Goal: Task Accomplishment & Management: Complete application form

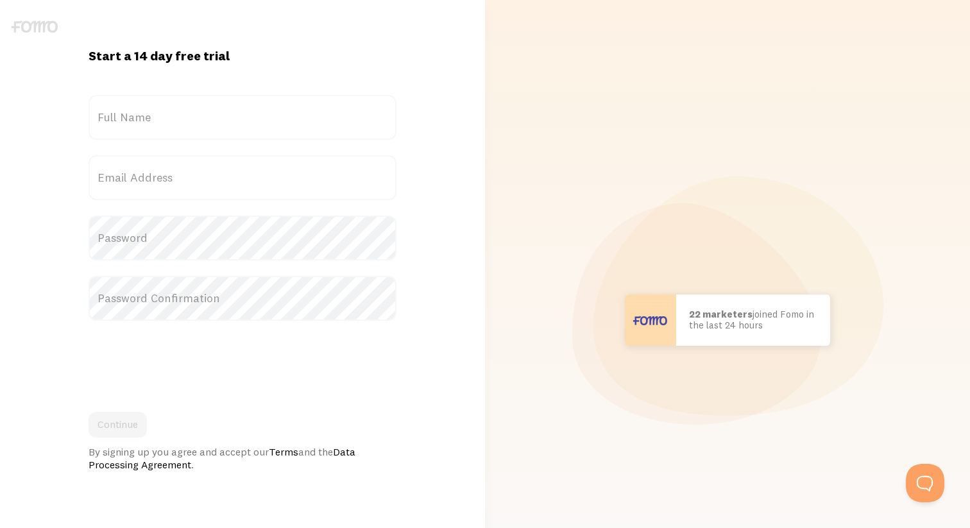
click at [184, 99] on label "Full Name" at bounding box center [243, 117] width 308 height 45
click at [184, 99] on input "Full Name" at bounding box center [243, 117] width 308 height 45
click at [184, 126] on label "Full Name" at bounding box center [243, 117] width 308 height 45
click at [184, 126] on input "Full Name" at bounding box center [243, 117] width 308 height 45
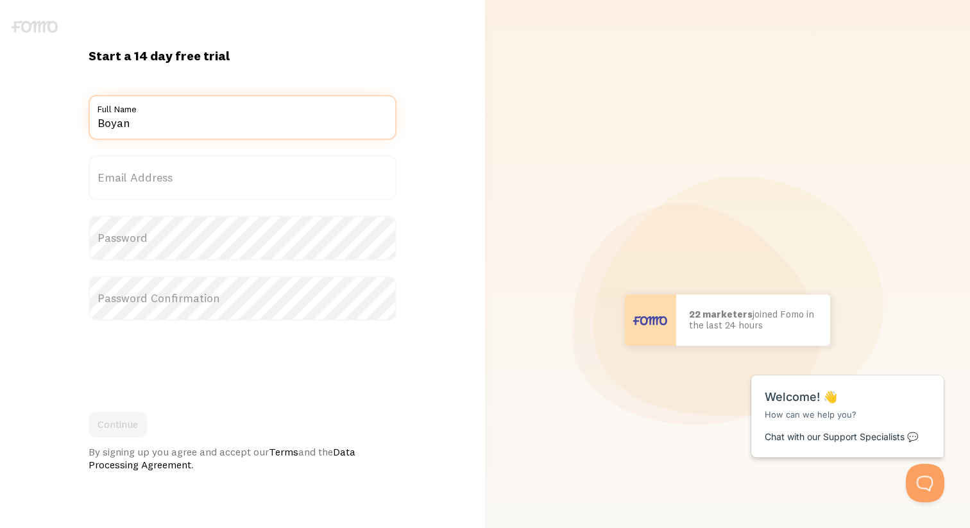
type input "Boyan"
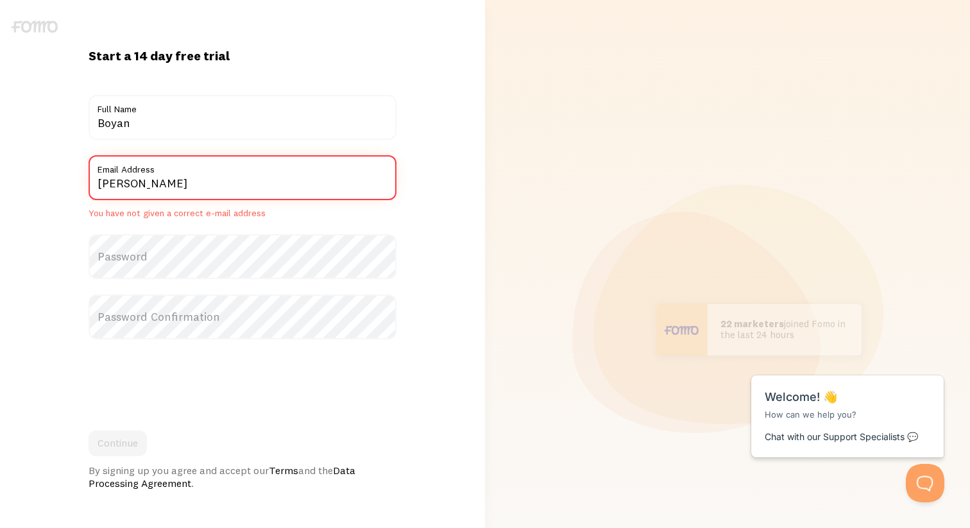
click at [187, 192] on input "Vushkov" at bounding box center [243, 177] width 308 height 45
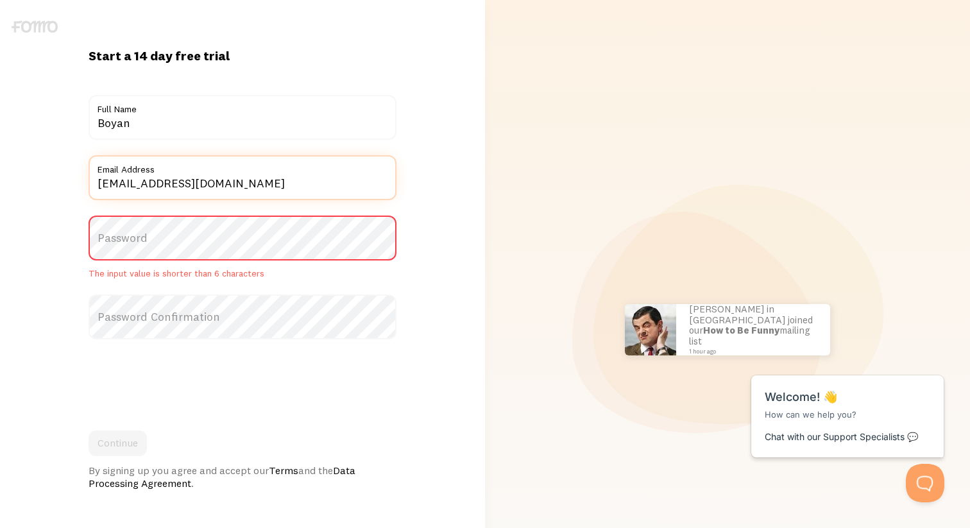
type input "boyan.vushkov@yotpo.com"
click at [218, 212] on form "Title Boyan Full Name boyan.vushkov@yotpo.com Email Address Password The input …" at bounding box center [243, 292] width 308 height 395
click at [218, 246] on label "Password" at bounding box center [243, 238] width 308 height 45
click at [218, 232] on label "Password" at bounding box center [243, 238] width 308 height 45
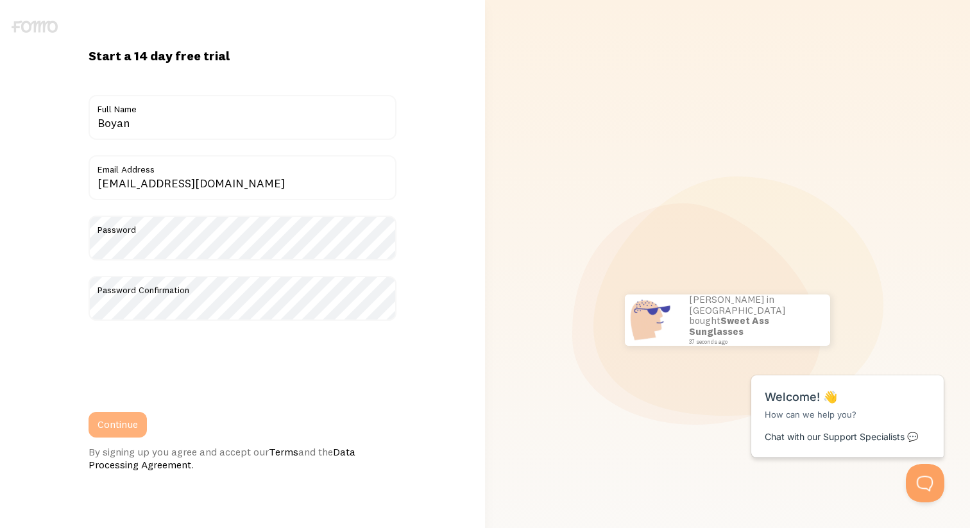
click at [126, 424] on button "Continue" at bounding box center [118, 425] width 58 height 26
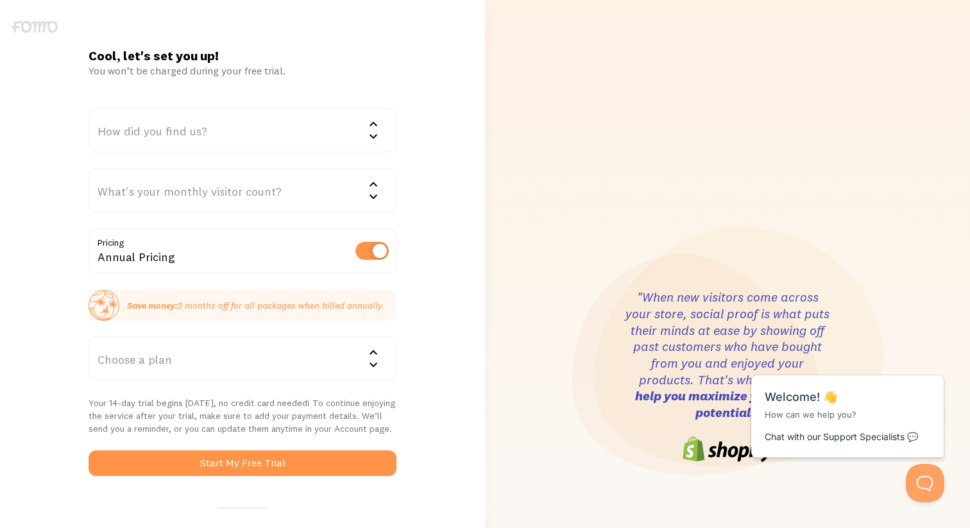
click at [268, 366] on div "Choose a plan" at bounding box center [243, 358] width 308 height 45
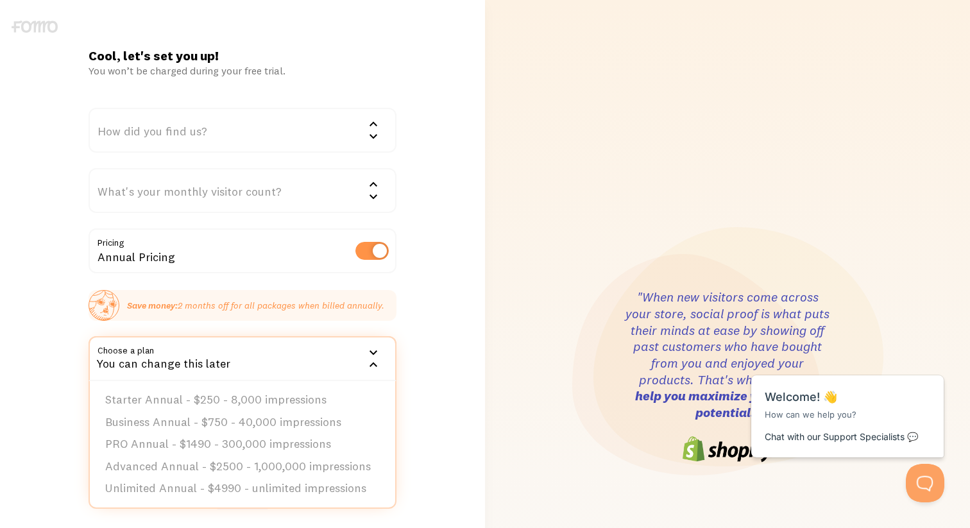
click at [475, 357] on div "Cool, let's set you up! You won’t be charged during your free trial. How did yo…" at bounding box center [242, 376] width 485 height 658
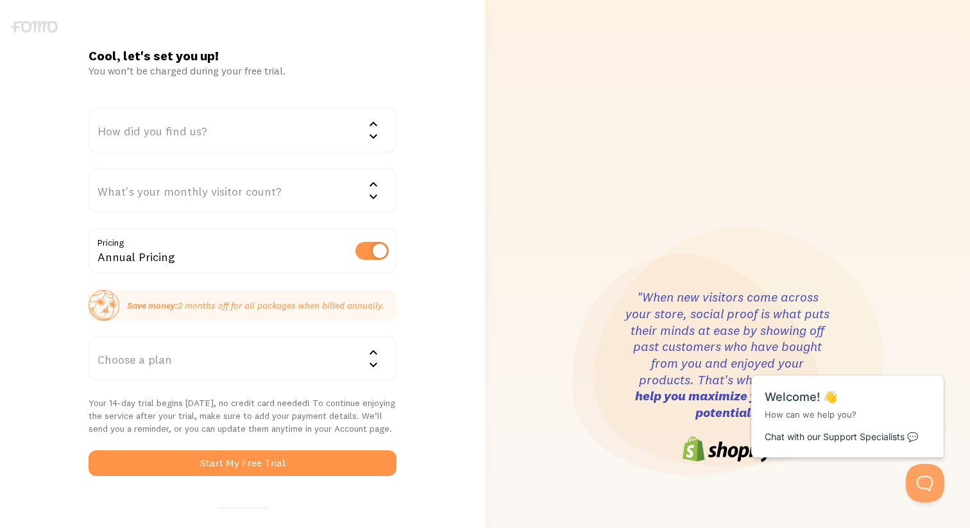
click at [301, 360] on div "Choose a plan" at bounding box center [243, 358] width 308 height 45
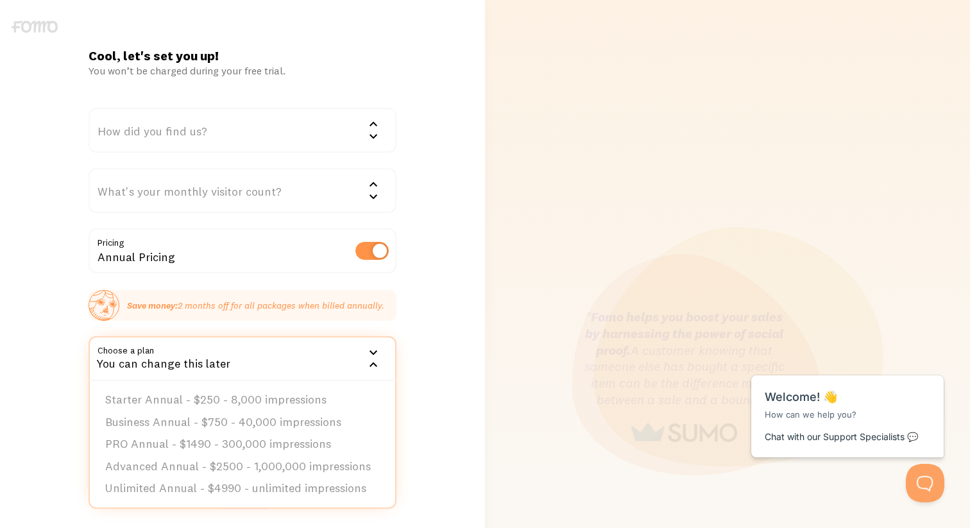
click at [442, 391] on div "Cool, let's set you up! You won’t be charged during your free trial. How did yo…" at bounding box center [242, 376] width 485 height 658
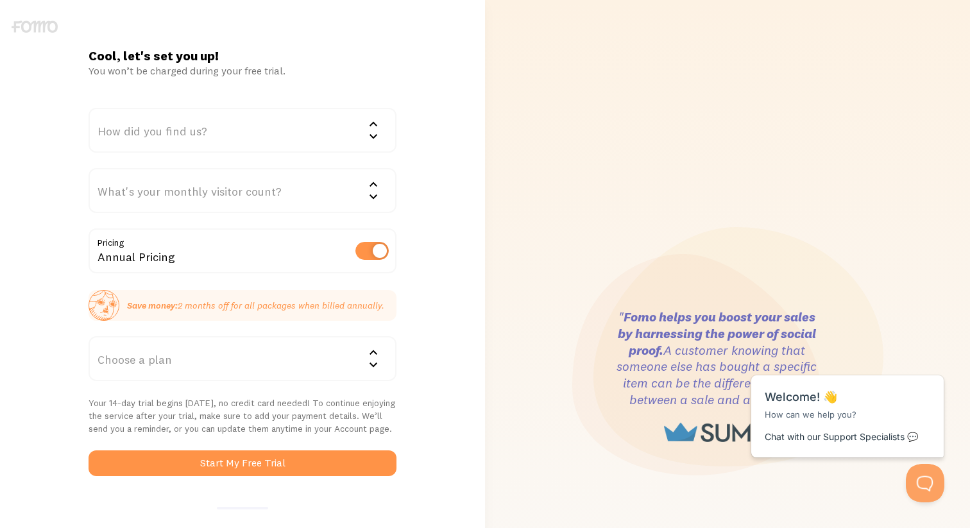
click at [308, 414] on p "Your 14-day trial begins [DATE], no credit card needed! To continue enjoying th…" at bounding box center [243, 415] width 308 height 38
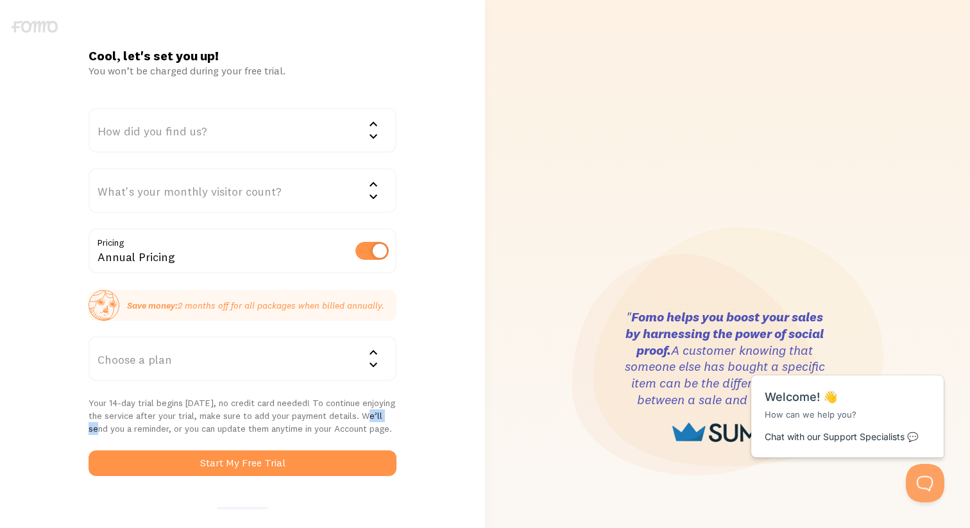
click at [308, 414] on p "Your 14-day trial begins [DATE], no credit card needed! To continue enjoying th…" at bounding box center [243, 415] width 308 height 38
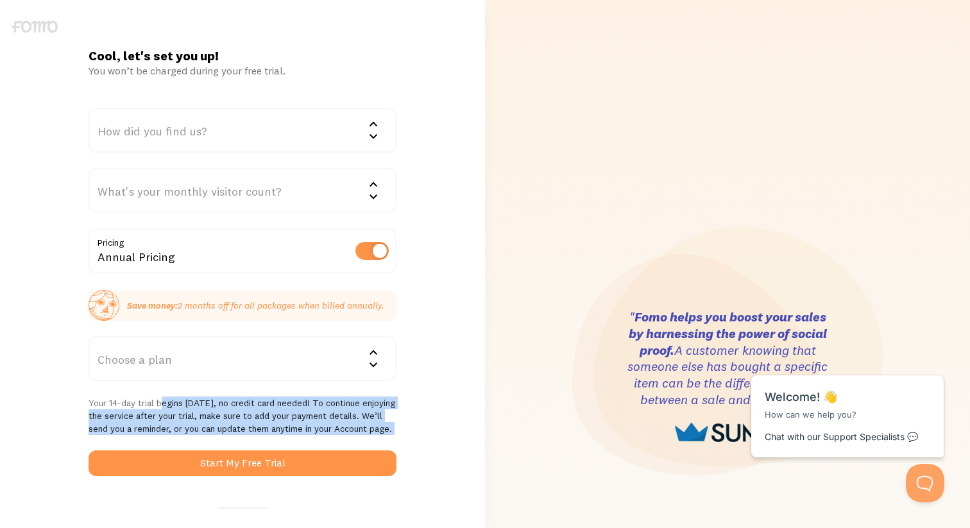
click at [308, 414] on p "Your 14-day trial begins [DATE], no credit card needed! To continue enjoying th…" at bounding box center [243, 415] width 308 height 38
click at [324, 419] on p "Your 14-day trial begins [DATE], no credit card needed! To continue enjoying th…" at bounding box center [243, 415] width 308 height 38
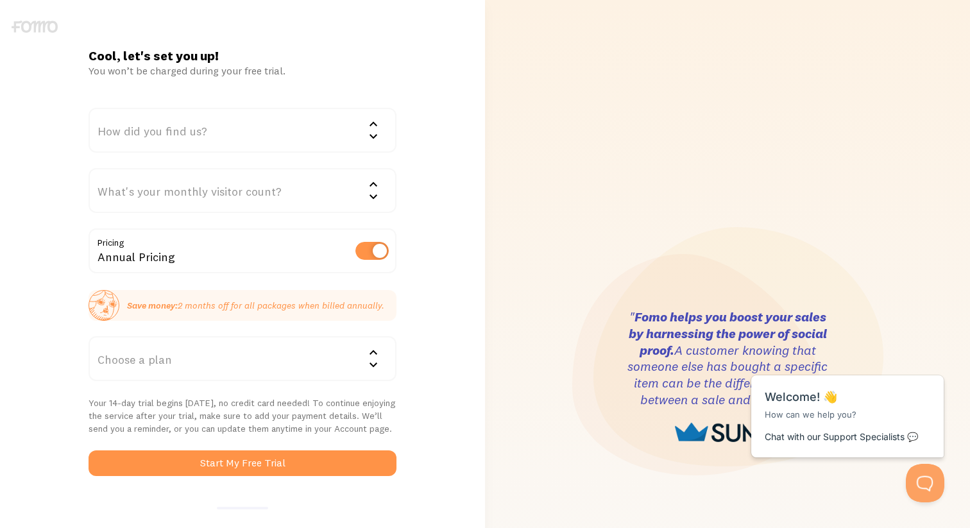
click at [326, 367] on div "Choose a plan" at bounding box center [243, 358] width 308 height 45
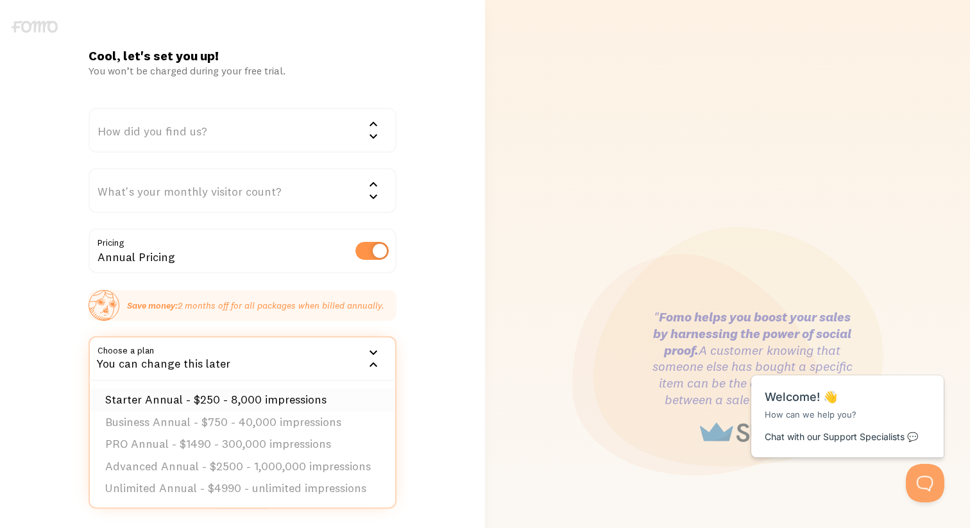
click at [312, 399] on li "Starter Annual - $250 - 8,000 impressions" at bounding box center [242, 400] width 305 height 22
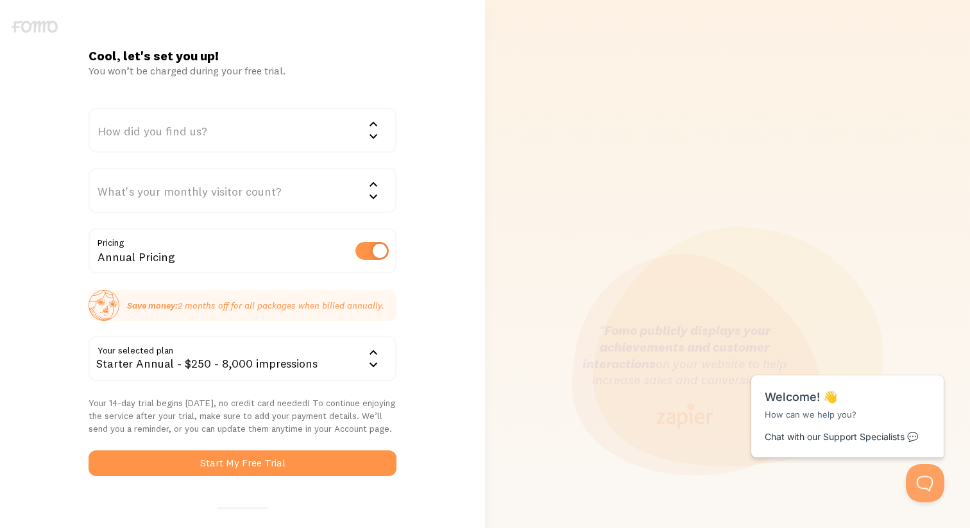
click at [248, 129] on div "How did you find us?" at bounding box center [243, 130] width 308 height 45
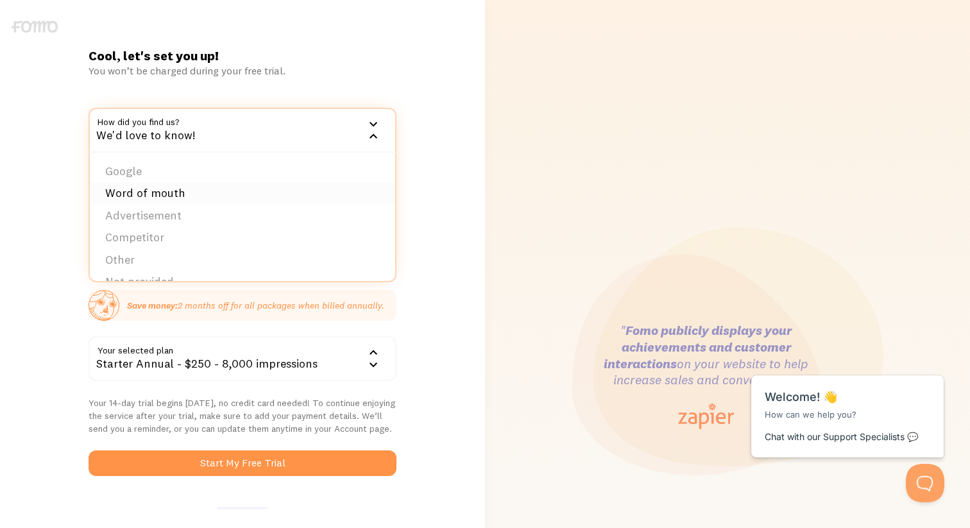
click at [246, 189] on li "Word of mouth" at bounding box center [242, 193] width 305 height 22
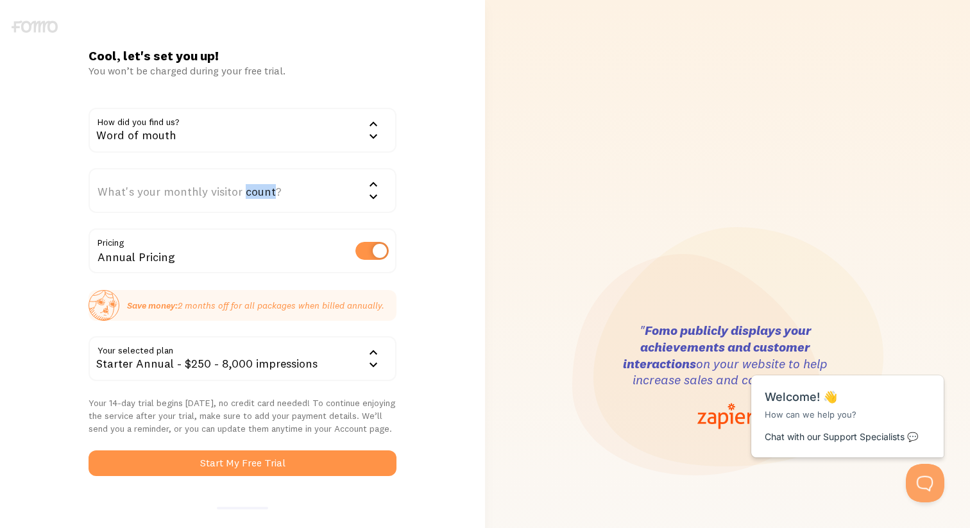
click at [246, 189] on div "What's your monthly visitor count?" at bounding box center [243, 190] width 308 height 45
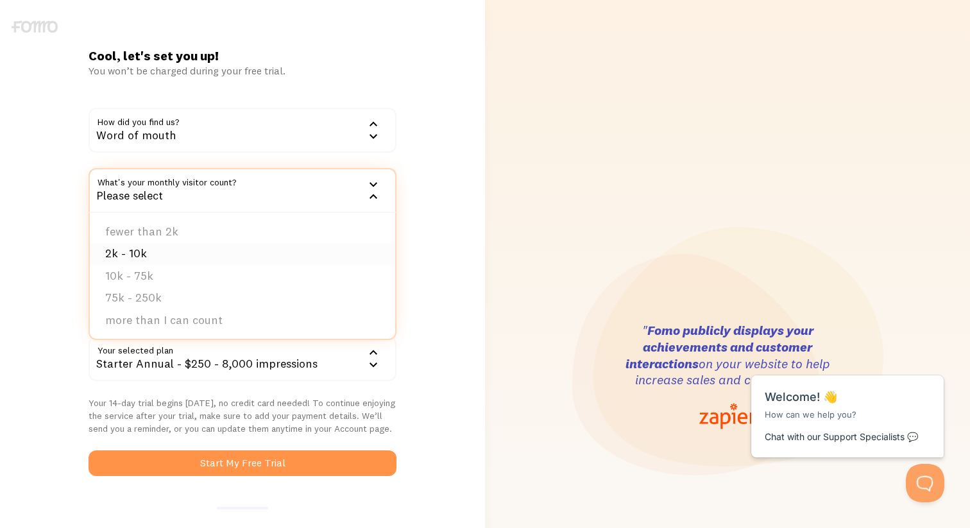
click at [246, 259] on li "2k - 10k" at bounding box center [242, 253] width 305 height 22
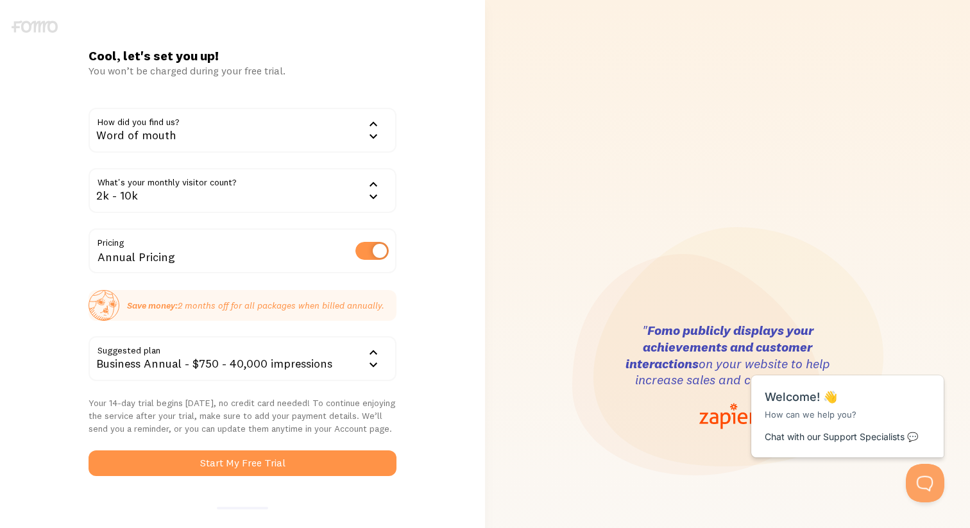
click at [249, 184] on div "2k - 10k" at bounding box center [243, 190] width 308 height 45
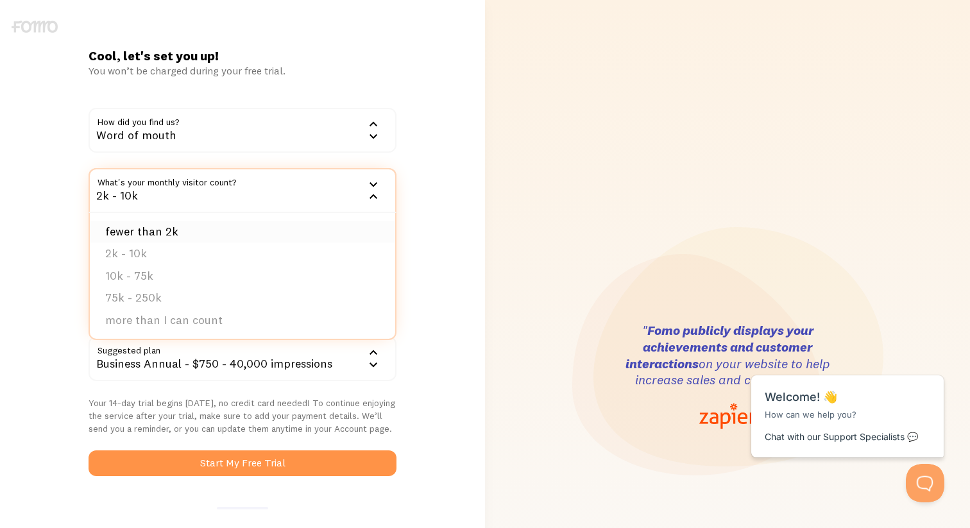
click at [232, 232] on li "fewer than 2k" at bounding box center [242, 232] width 305 height 22
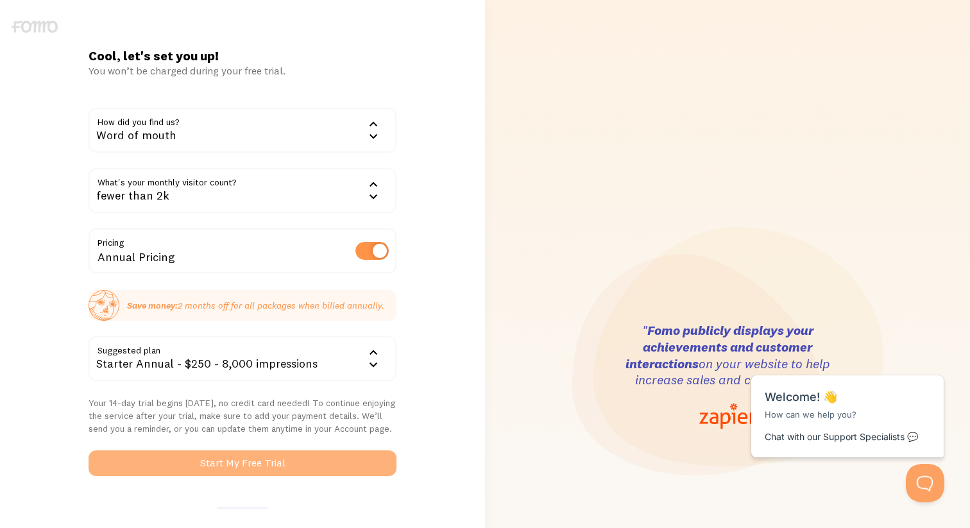
click at [232, 468] on button "Start My Free Trial" at bounding box center [243, 463] width 308 height 26
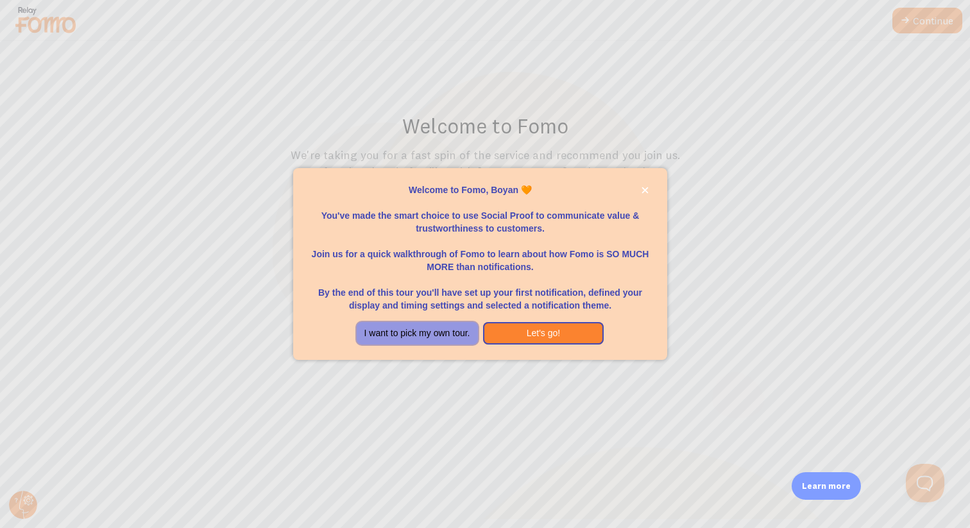
click at [442, 337] on button "I want to pick my own tour." at bounding box center [417, 333] width 121 height 23
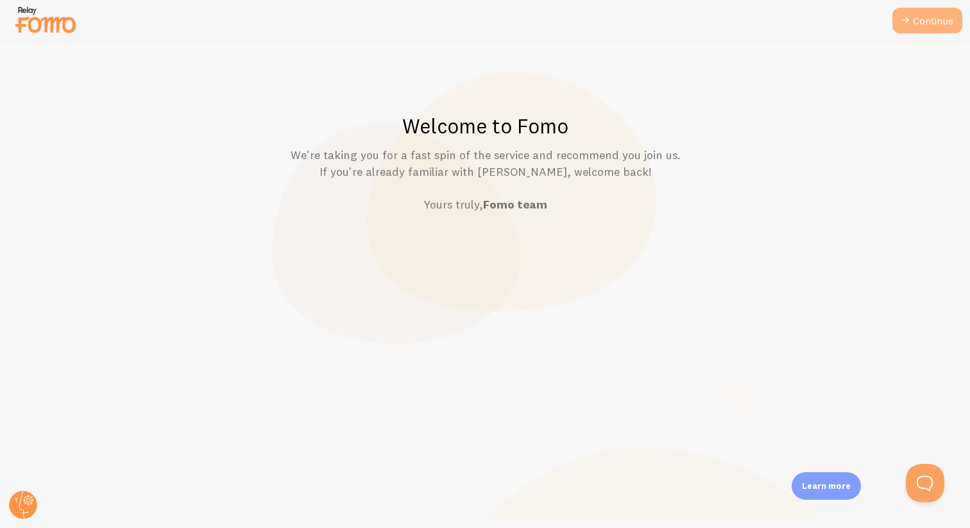
click at [901, 18] on icon at bounding box center [904, 20] width 15 height 15
